Goal: Use online tool/utility: Utilize a website feature to perform a specific function

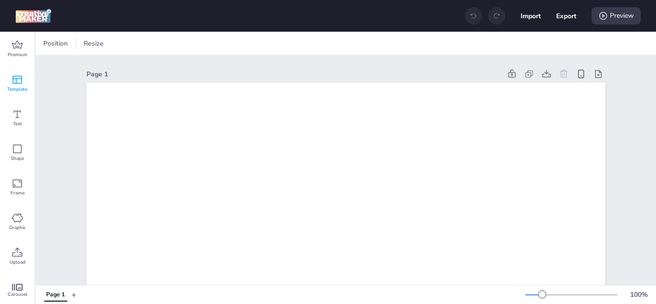
click at [18, 85] on icon at bounding box center [18, 80] width 12 height 12
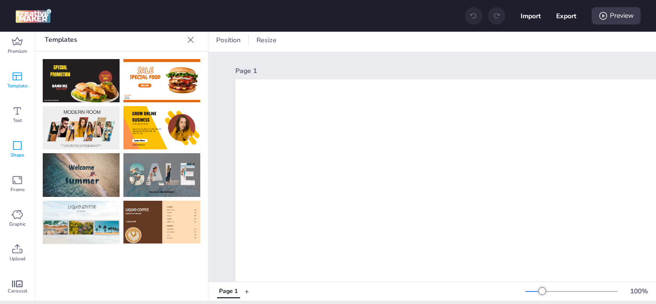
scroll to position [4, 0]
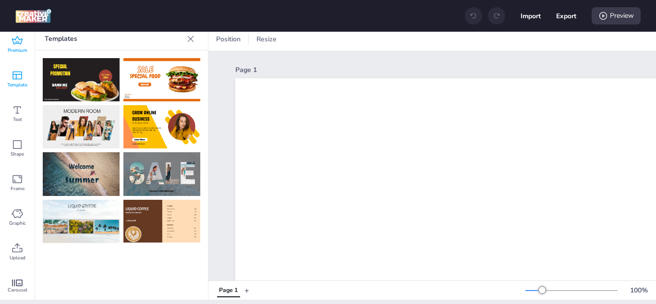
click at [22, 46] on icon at bounding box center [18, 41] width 12 height 12
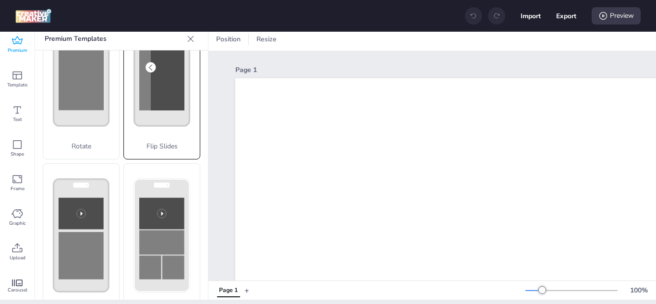
scroll to position [240, 0]
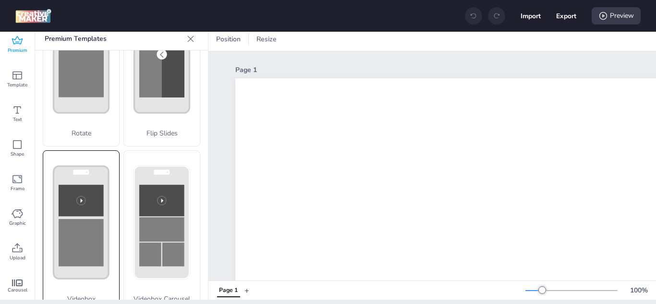
click at [83, 219] on rect at bounding box center [81, 243] width 45 height 48
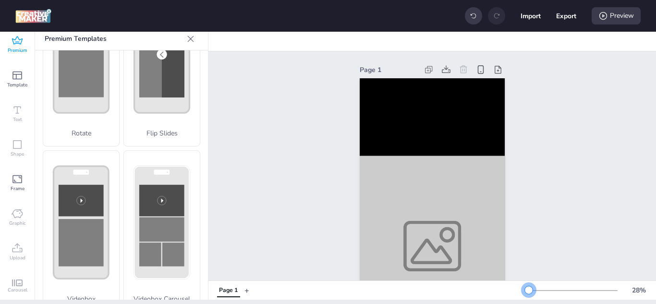
drag, startPoint x: 536, startPoint y: 290, endPoint x: 522, endPoint y: 289, distance: 14.5
click at [525, 289] on div at bounding box center [529, 290] width 8 height 8
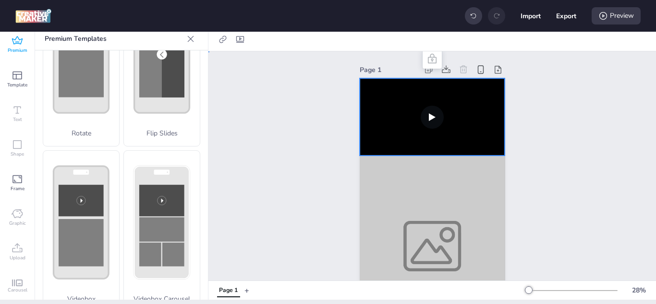
click at [413, 120] on video at bounding box center [432, 116] width 145 height 77
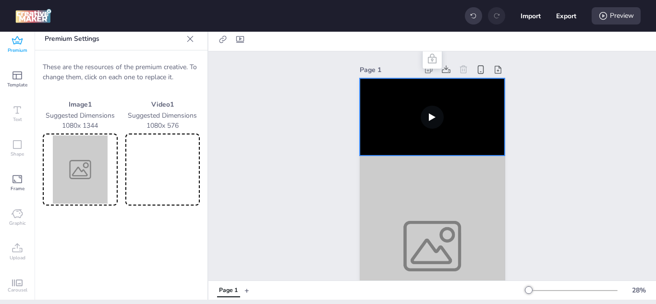
click at [85, 163] on img at bounding box center [80, 170] width 71 height 68
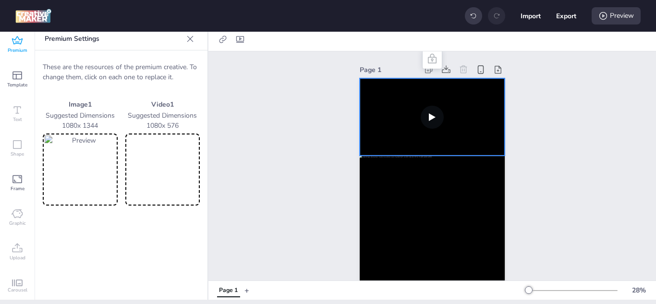
click at [174, 168] on video at bounding box center [162, 170] width 71 height 68
click at [468, 109] on video at bounding box center [432, 116] width 145 height 77
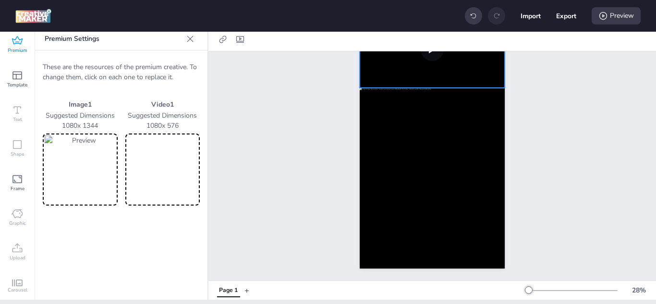
scroll to position [0, 0]
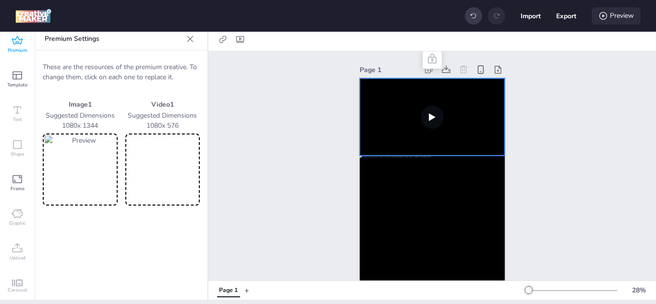
click at [610, 16] on div "Preview" at bounding box center [616, 15] width 49 height 17
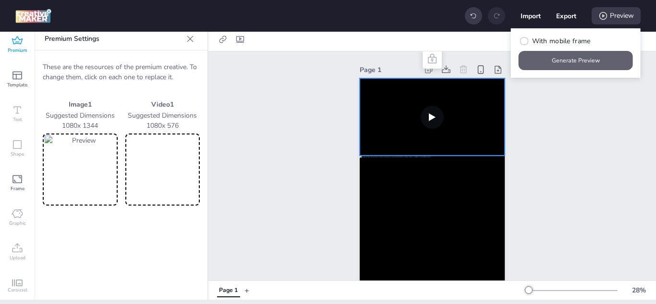
click at [574, 64] on button "Generate Preview" at bounding box center [576, 60] width 114 height 19
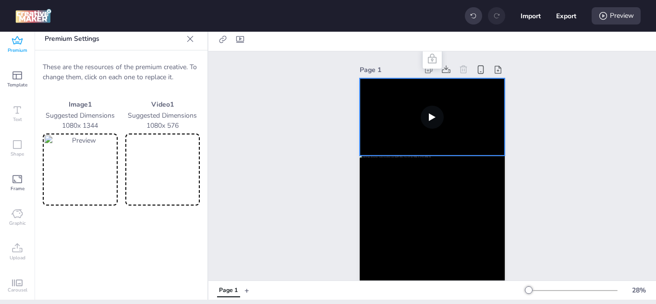
click at [459, 127] on video at bounding box center [432, 116] width 145 height 77
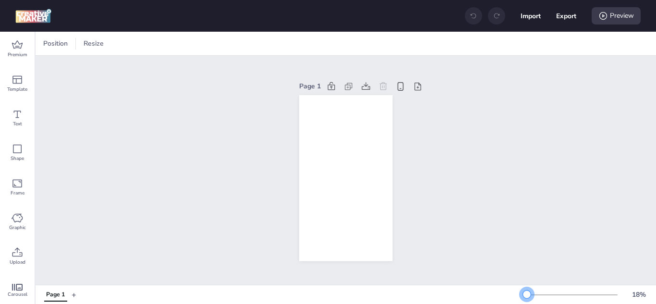
drag, startPoint x: 534, startPoint y: 294, endPoint x: 520, endPoint y: 288, distance: 15.5
click at [526, 288] on div "18 %" at bounding box center [589, 294] width 127 height 15
click at [10, 44] on div "Premium" at bounding box center [17, 49] width 35 height 35
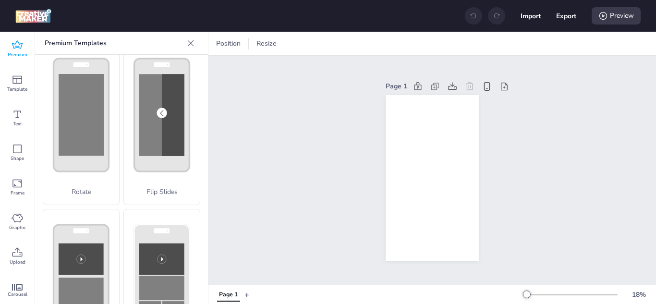
scroll to position [192, 0]
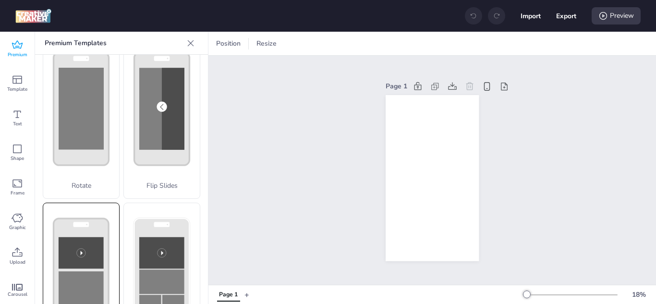
click at [88, 237] on rect at bounding box center [81, 253] width 45 height 32
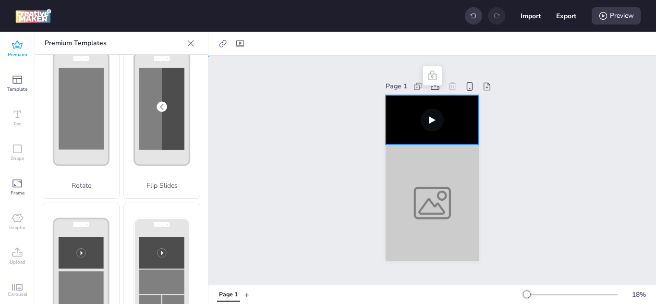
click at [427, 113] on video at bounding box center [432, 120] width 93 height 50
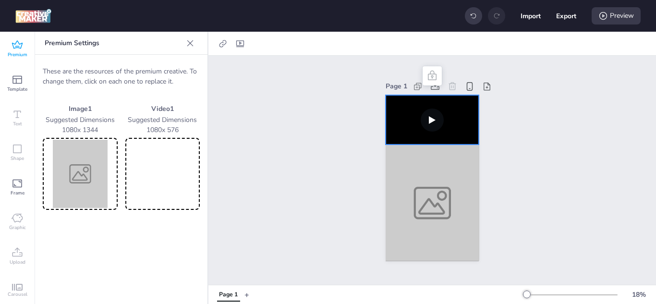
click at [160, 174] on video at bounding box center [162, 174] width 71 height 68
click at [91, 169] on img at bounding box center [80, 174] width 71 height 68
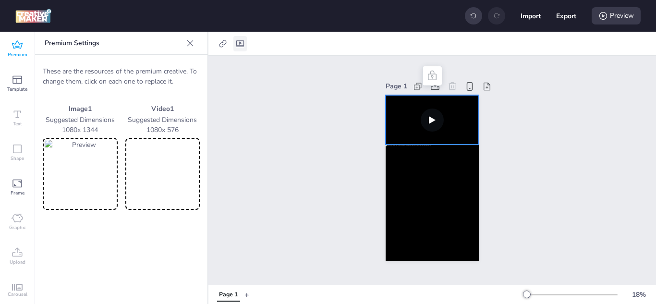
click at [242, 45] on icon at bounding box center [240, 43] width 8 height 7
select select "contain"
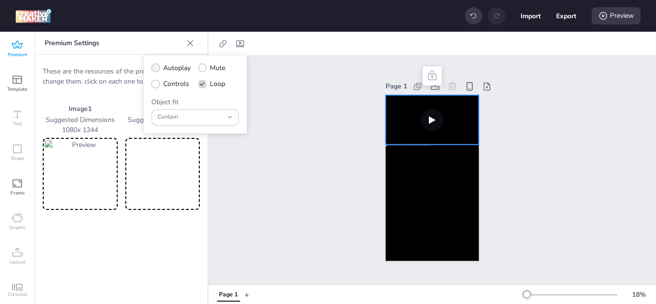
click at [151, 65] on label "Autoplay" at bounding box center [171, 68] width 46 height 17
click at [151, 69] on input "Autoplay" at bounding box center [154, 72] width 6 height 6
checkbox input "true"
click at [205, 64] on span at bounding box center [202, 68] width 8 height 8
click at [204, 69] on input "Mute" at bounding box center [201, 72] width 6 height 6
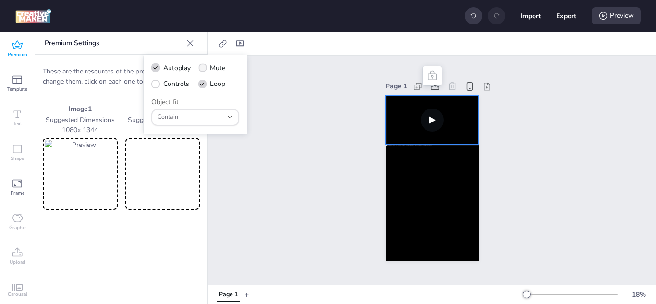
checkbox input "true"
click at [155, 86] on icon at bounding box center [155, 84] width 7 height 5
click at [155, 86] on input "Controls" at bounding box center [154, 88] width 6 height 6
checkbox input "true"
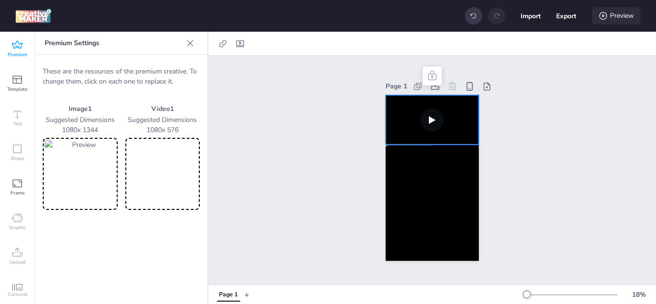
click at [624, 16] on div "Preview" at bounding box center [616, 15] width 49 height 17
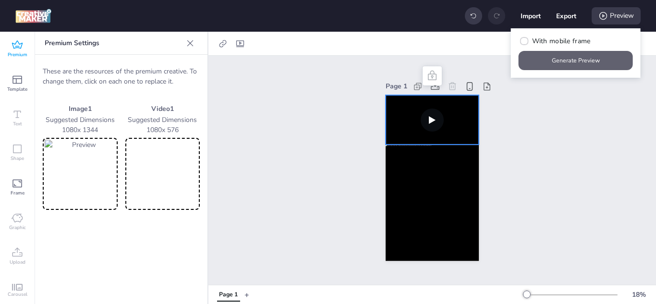
click at [572, 57] on button "Generate Preview" at bounding box center [576, 60] width 114 height 19
click at [523, 39] on icon at bounding box center [524, 41] width 6 height 5
click at [523, 42] on input "With mobile frame" at bounding box center [523, 45] width 6 height 6
checkbox input "true"
click at [583, 65] on button "Generate Preview" at bounding box center [576, 60] width 111 height 19
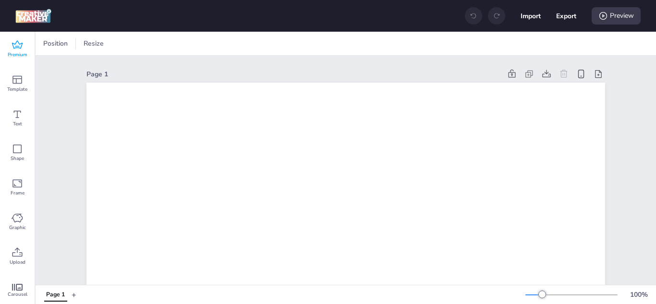
click at [22, 46] on icon at bounding box center [17, 44] width 11 height 8
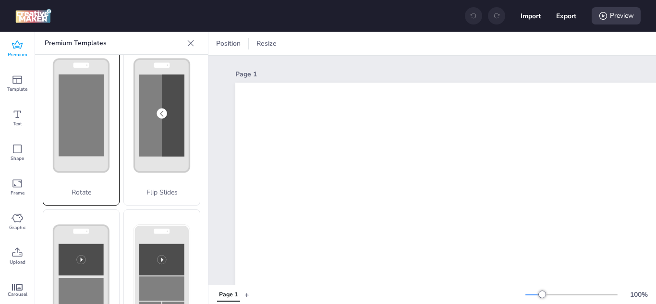
scroll to position [240, 0]
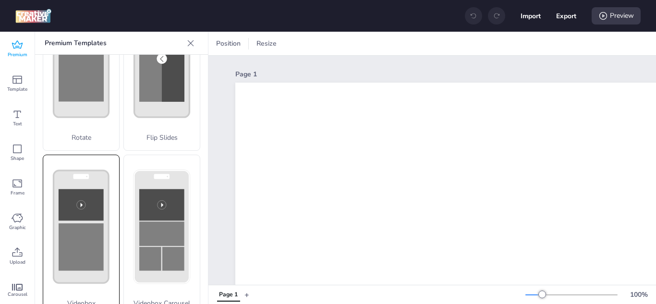
click at [76, 223] on rect at bounding box center [81, 247] width 45 height 48
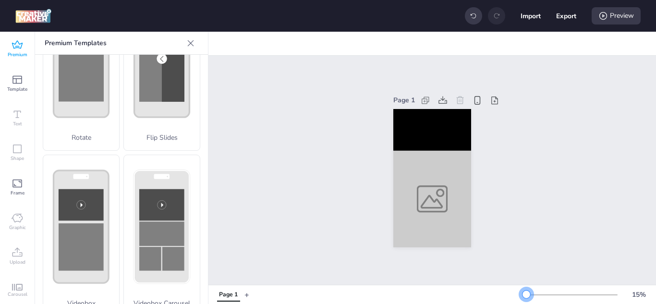
drag, startPoint x: 536, startPoint y: 296, endPoint x: 509, endPoint y: 282, distance: 30.1
click at [523, 295] on div at bounding box center [527, 295] width 8 height 8
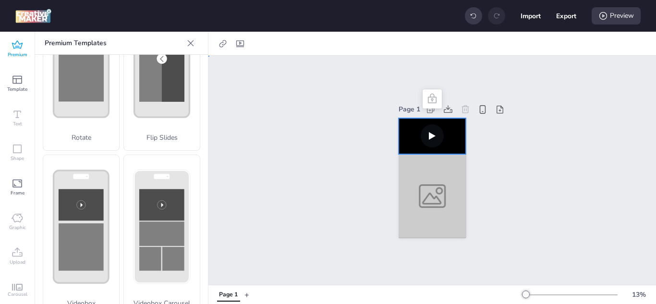
click at [423, 136] on video at bounding box center [432, 136] width 67 height 36
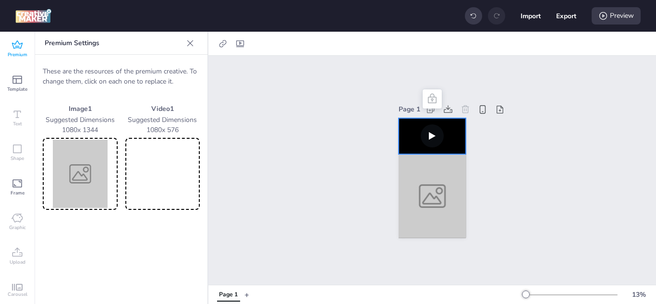
click at [146, 176] on video at bounding box center [162, 174] width 71 height 68
click at [77, 166] on img at bounding box center [80, 174] width 71 height 68
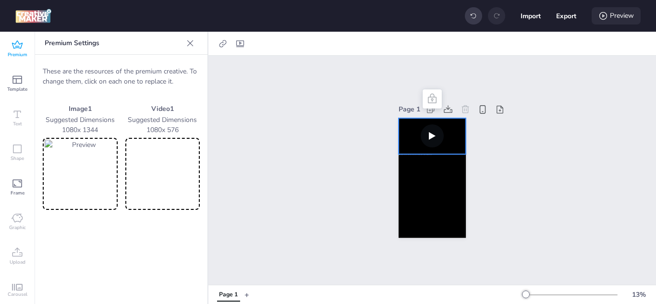
click at [607, 21] on div "Preview" at bounding box center [616, 15] width 49 height 17
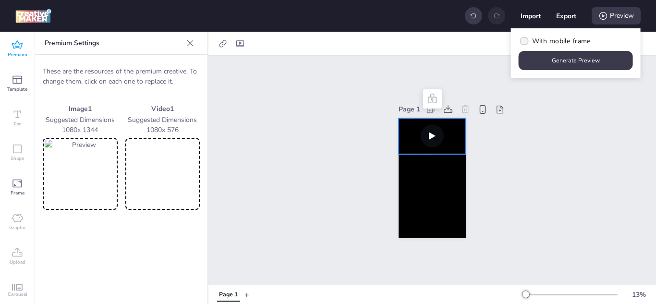
click at [529, 38] on label "With mobile frame" at bounding box center [555, 41] width 79 height 17
click at [526, 42] on input "With mobile frame" at bounding box center [523, 45] width 6 height 6
checkbox input "true"
click at [565, 60] on button "Generate Preview" at bounding box center [576, 60] width 114 height 19
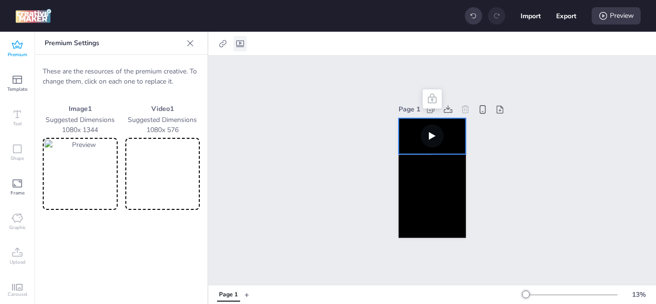
click at [247, 43] on div at bounding box center [240, 43] width 13 height 15
select select "contain"
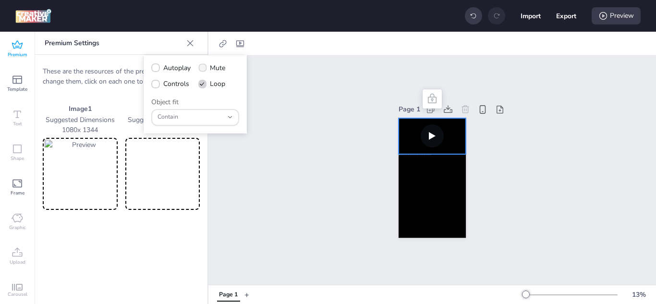
click at [210, 65] on label "Mute" at bounding box center [212, 68] width 34 height 17
click at [204, 69] on input "Mute" at bounding box center [201, 72] width 6 height 6
checkbox input "true"
click at [154, 67] on icon at bounding box center [155, 67] width 6 height 5
click at [154, 69] on input "Autoplay" at bounding box center [154, 72] width 6 height 6
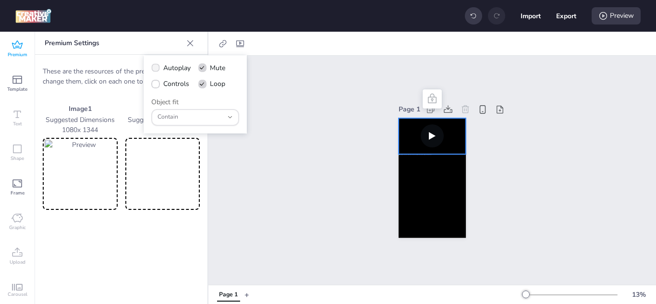
checkbox input "true"
click at [153, 87] on span at bounding box center [155, 84] width 9 height 9
click at [153, 87] on input "Controls" at bounding box center [154, 88] width 6 height 6
checkbox input "true"
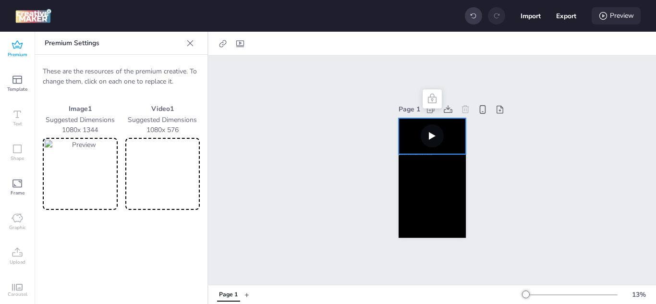
click at [613, 16] on div "Preview" at bounding box center [616, 15] width 49 height 17
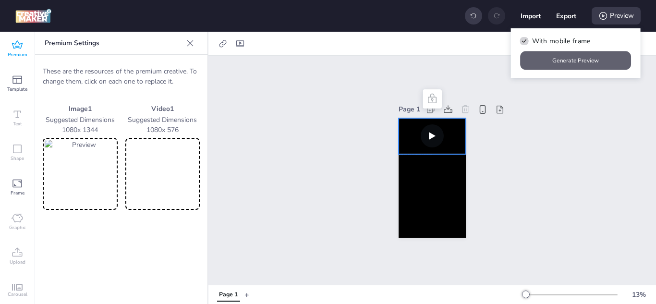
click at [558, 62] on button "Generate Preview" at bounding box center [576, 60] width 111 height 19
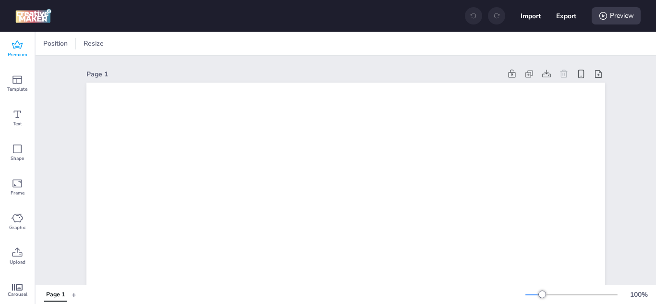
click at [16, 51] on span "Premium" at bounding box center [18, 55] width 20 height 8
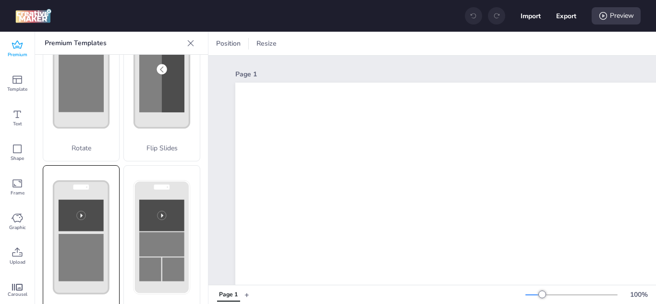
scroll to position [240, 0]
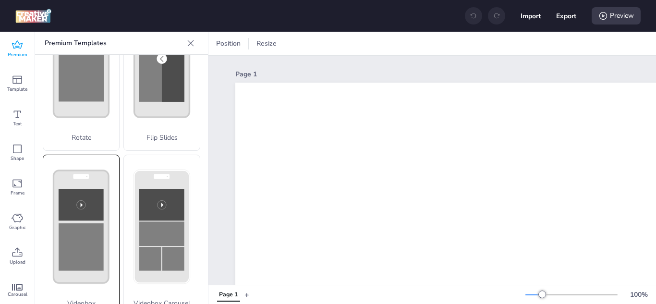
click at [77, 223] on rect at bounding box center [81, 247] width 45 height 48
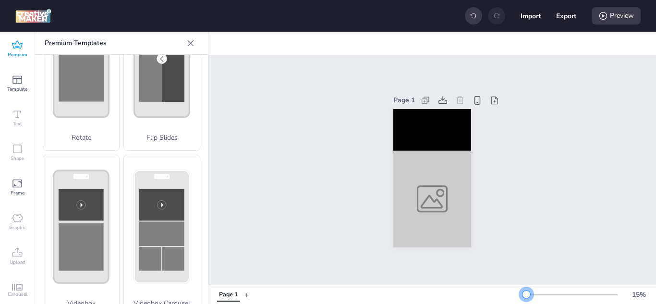
drag, startPoint x: 535, startPoint y: 295, endPoint x: 519, endPoint y: 293, distance: 15.9
click at [523, 293] on div at bounding box center [527, 295] width 8 height 8
click at [424, 189] on div at bounding box center [433, 198] width 78 height 97
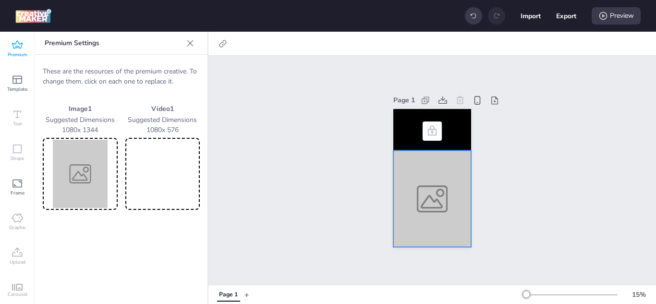
click at [76, 160] on img at bounding box center [80, 174] width 71 height 68
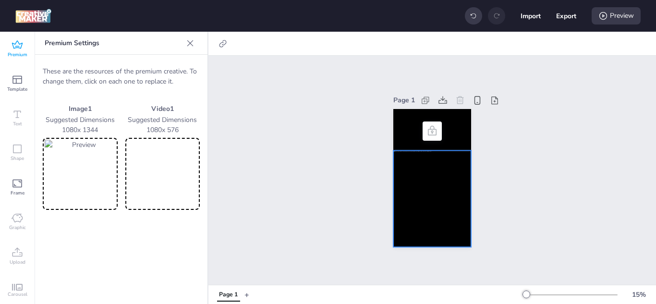
click at [165, 176] on video at bounding box center [162, 174] width 71 height 68
click at [445, 130] on video at bounding box center [433, 129] width 78 height 41
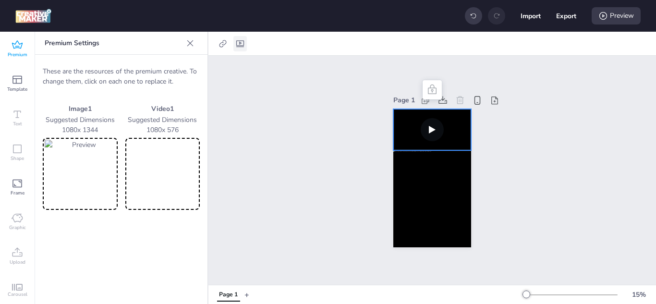
click at [242, 45] on icon at bounding box center [240, 43] width 8 height 7
select select "contain"
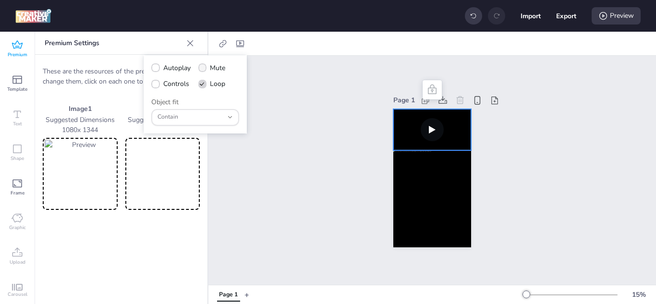
click at [213, 70] on span "Mute" at bounding box center [217, 68] width 15 height 10
click at [204, 70] on input "Mute" at bounding box center [201, 72] width 6 height 6
checkbox input "true"
click at [157, 68] on icon at bounding box center [155, 67] width 7 height 5
click at [157, 69] on input "Autoplay" at bounding box center [154, 72] width 6 height 6
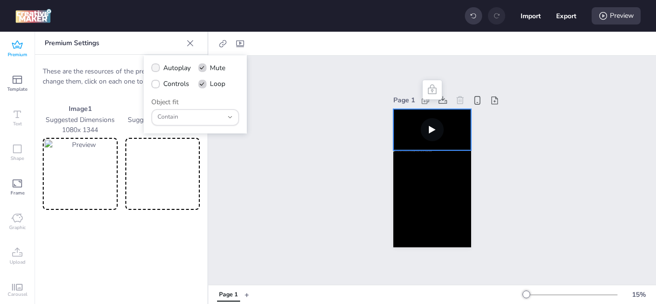
checkbox input "true"
click at [157, 86] on icon at bounding box center [155, 84] width 6 height 5
click at [157, 86] on input "Controls" at bounding box center [154, 88] width 6 height 6
checkbox input "true"
click at [614, 14] on div "Preview" at bounding box center [616, 15] width 49 height 17
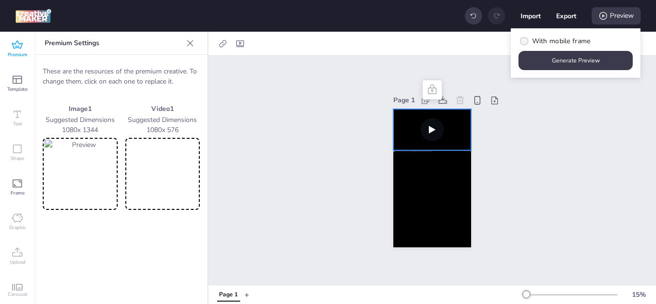
click at [547, 41] on span "With mobile frame" at bounding box center [561, 41] width 59 height 10
click at [526, 42] on input "With mobile frame" at bounding box center [523, 45] width 6 height 6
checkbox input "true"
click at [552, 58] on button "Generate Preview" at bounding box center [576, 60] width 114 height 19
